Goal: Task Accomplishment & Management: Manage account settings

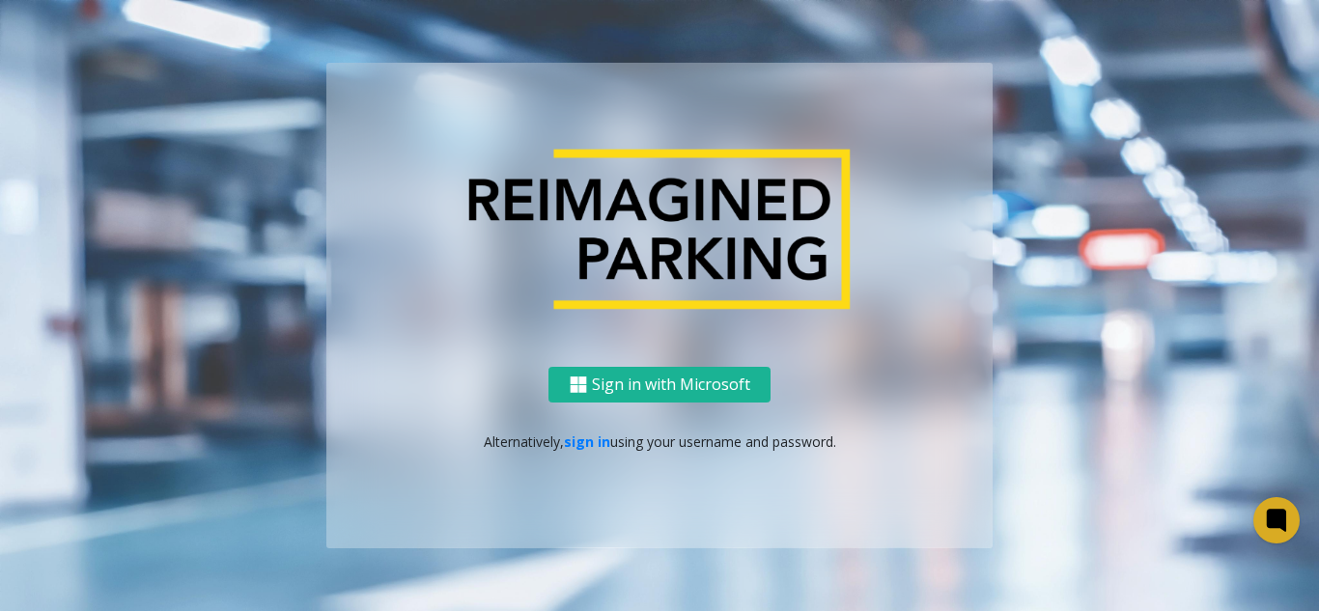
click at [582, 451] on p "Alternatively, sign in using your username and password." at bounding box center [660, 442] width 628 height 20
click at [582, 449] on p "Alternatively, sign in using your username and password." at bounding box center [660, 442] width 628 height 20
click at [582, 448] on link "sign in" at bounding box center [587, 442] width 46 height 18
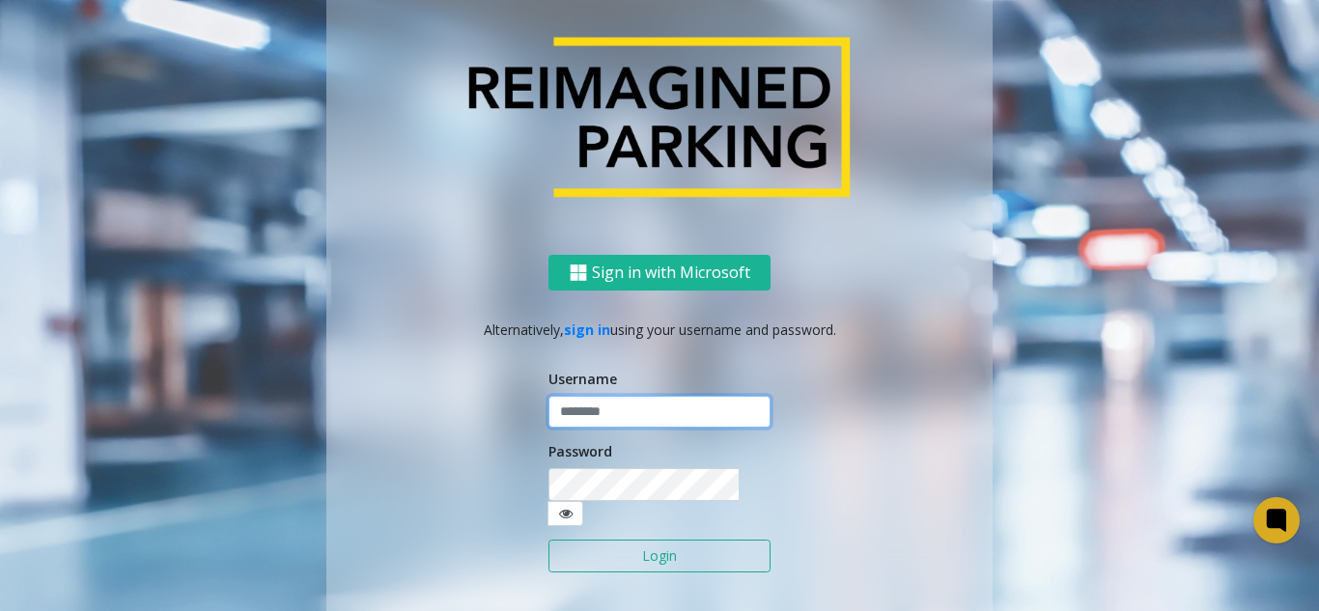
type input "*******"
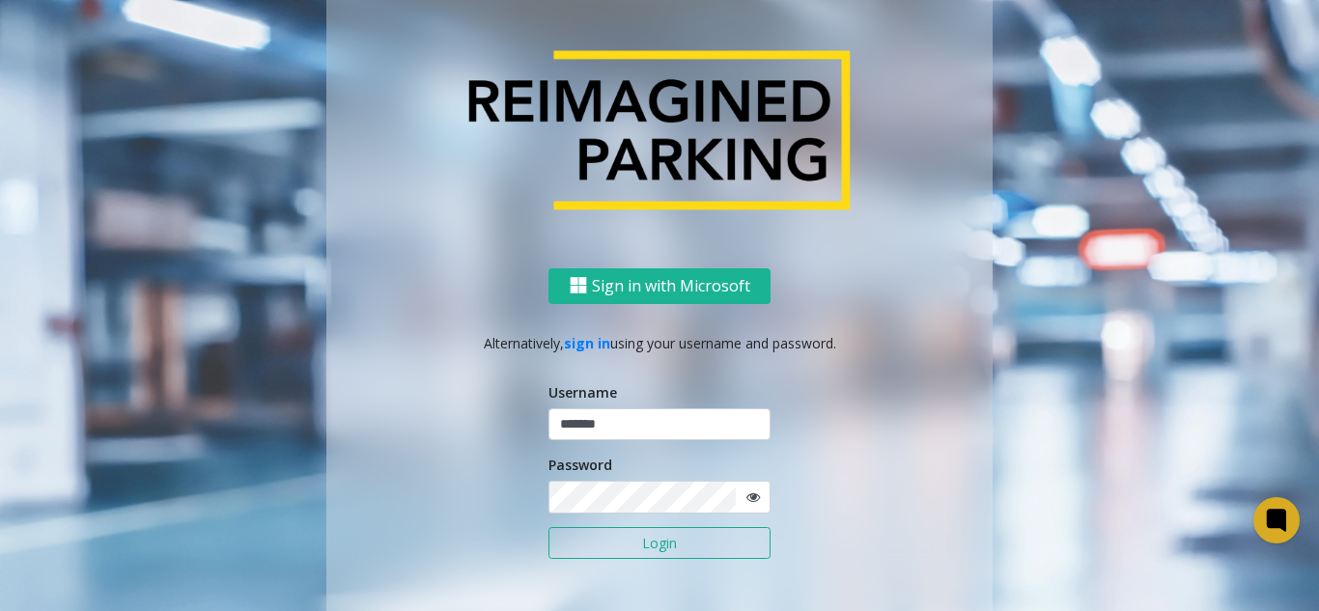
click at [604, 559] on button "Login" at bounding box center [659, 543] width 222 height 33
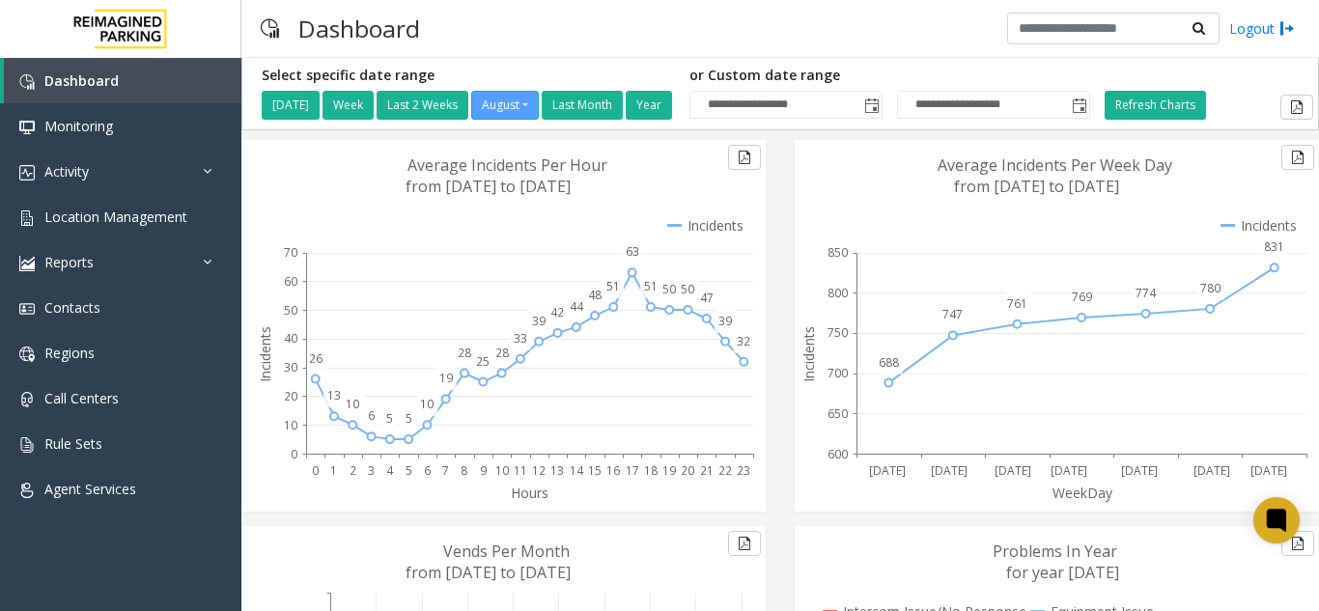
click at [420, 14] on h3 "Dashboard" at bounding box center [359, 28] width 141 height 47
click at [163, 216] on span "Location Management" at bounding box center [115, 217] width 143 height 18
